Goal: Navigation & Orientation: Find specific page/section

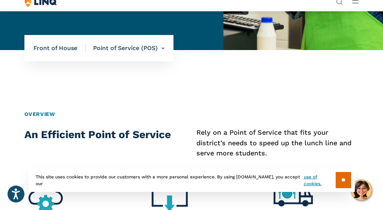
scroll to position [188, 0]
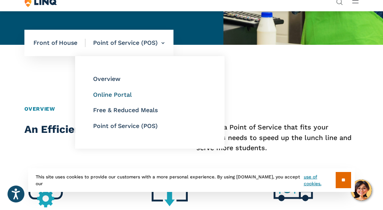
click at [120, 94] on link "Online Portal" at bounding box center [112, 94] width 39 height 7
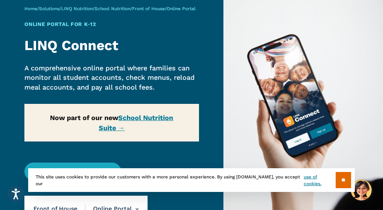
scroll to position [38, 0]
